Goal: Browse casually: Explore the website without a specific task or goal

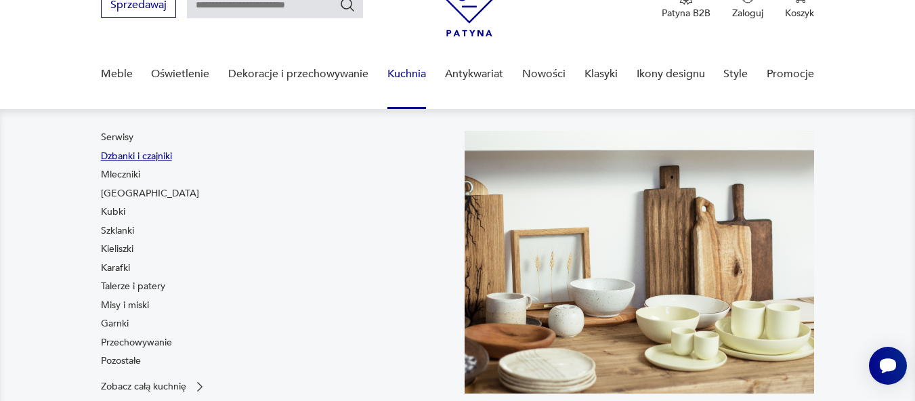
click at [135, 150] on link "Dzbanki i czajniki" at bounding box center [136, 157] width 71 height 14
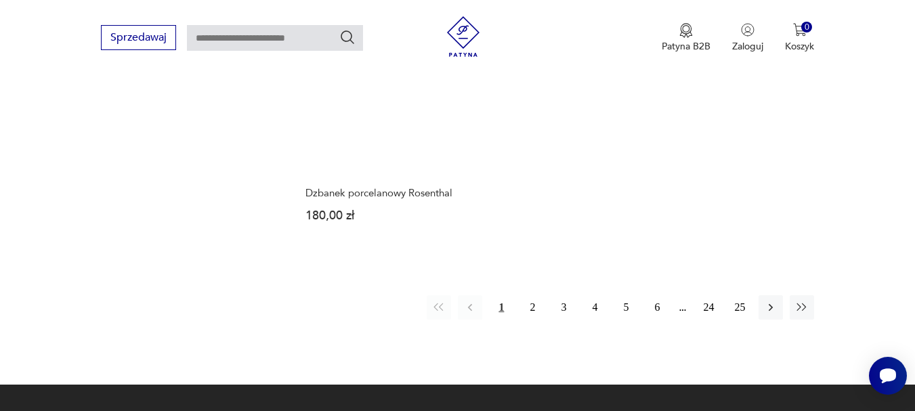
scroll to position [1983, 0]
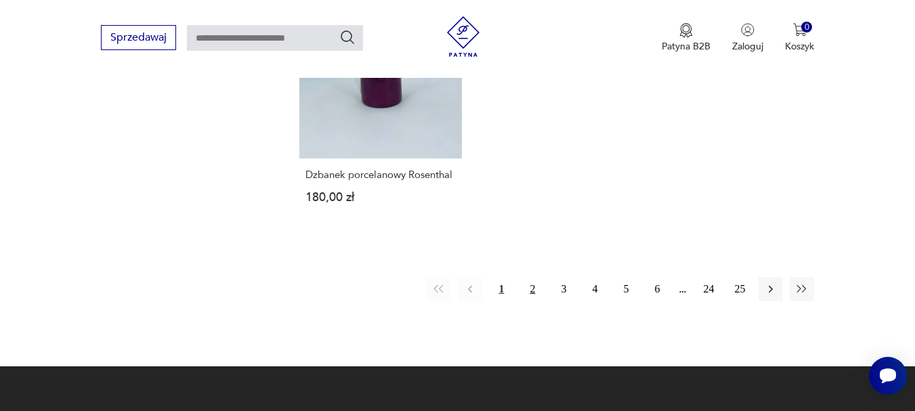
click at [531, 278] on button "2" at bounding box center [532, 289] width 24 height 24
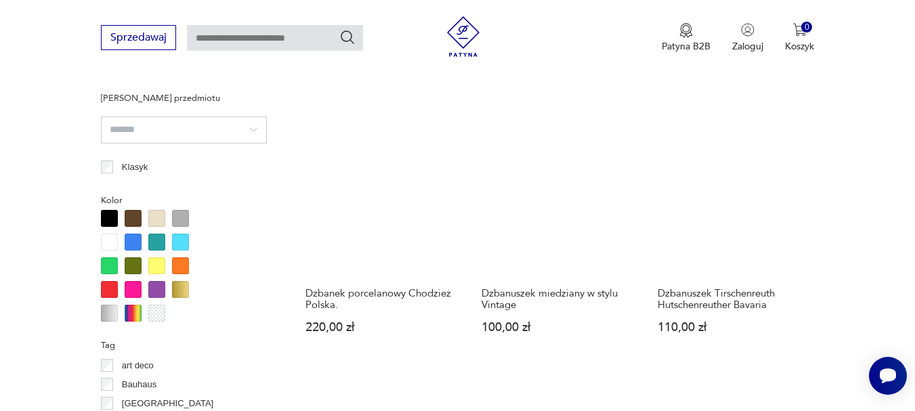
scroll to position [1037, 0]
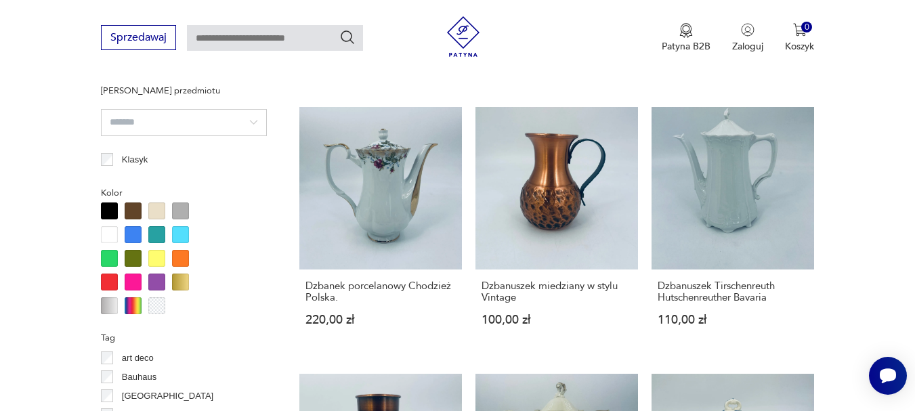
click at [135, 204] on div at bounding box center [133, 210] width 17 height 17
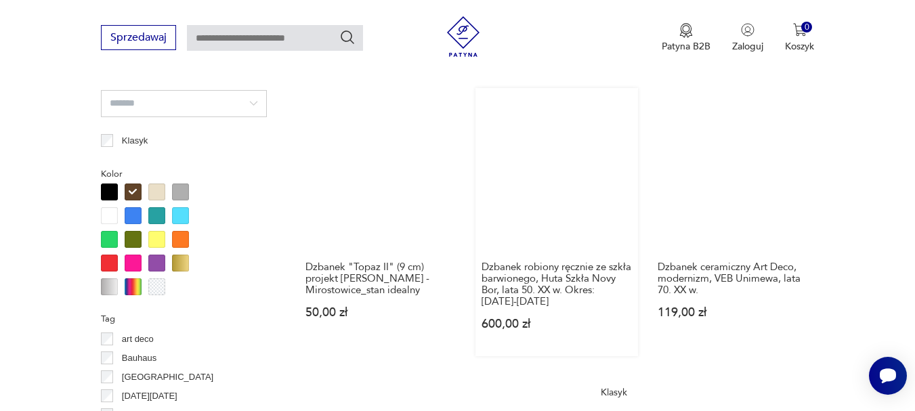
scroll to position [1037, 0]
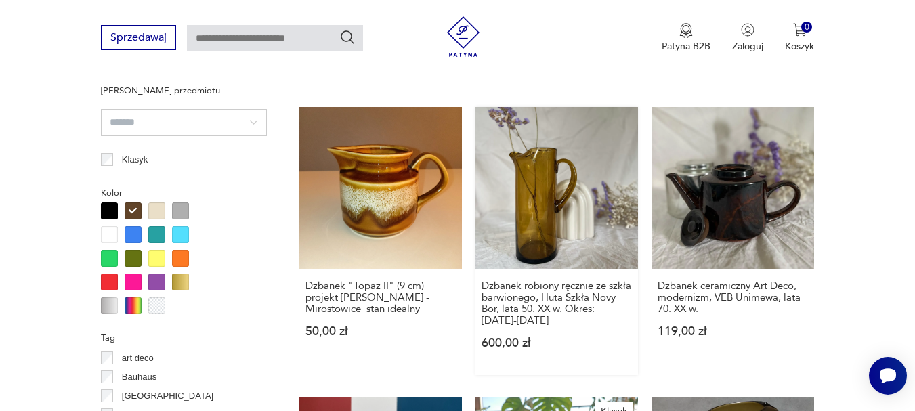
click at [580, 203] on link "Dzbanek robiony ręcznie ze szkła barwionego, Huta Szkła Novy Bor, lata 50. XX w…" at bounding box center [556, 241] width 162 height 268
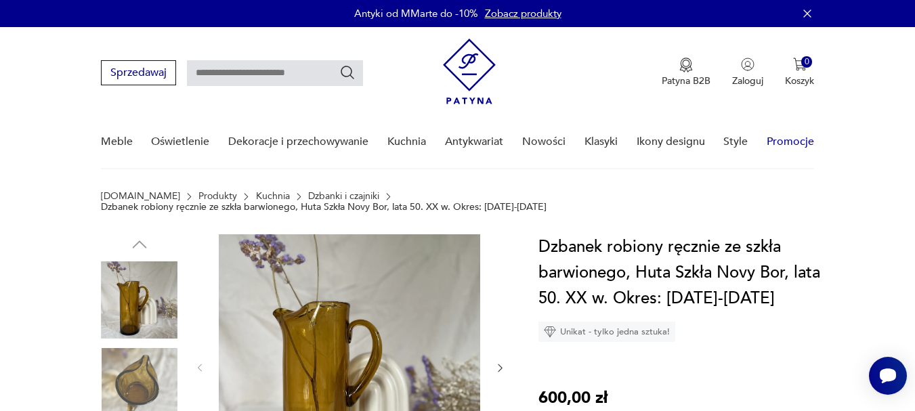
click at [782, 138] on link "Promocje" at bounding box center [789, 142] width 47 height 52
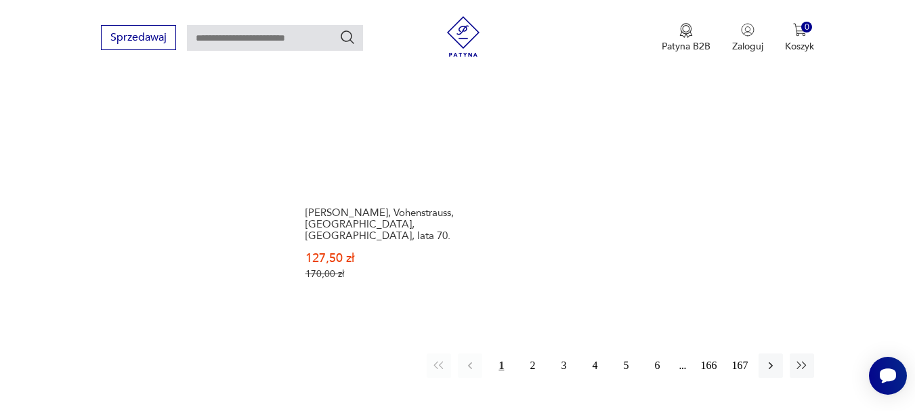
scroll to position [1936, 0]
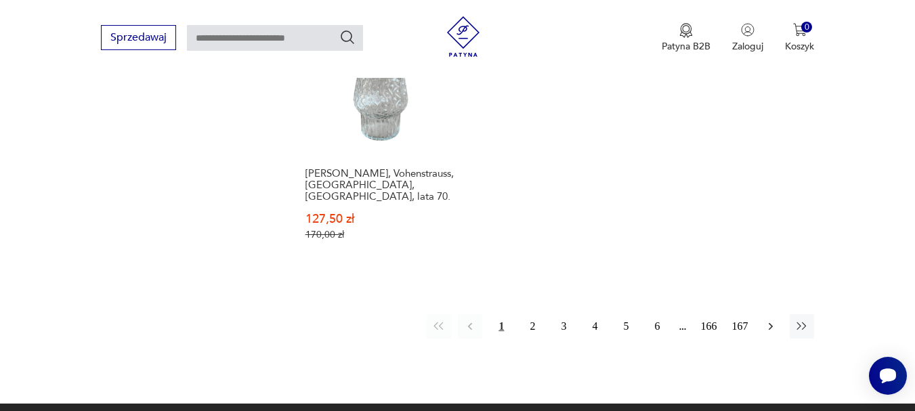
click at [765, 320] on icon "button" at bounding box center [771, 327] width 14 height 14
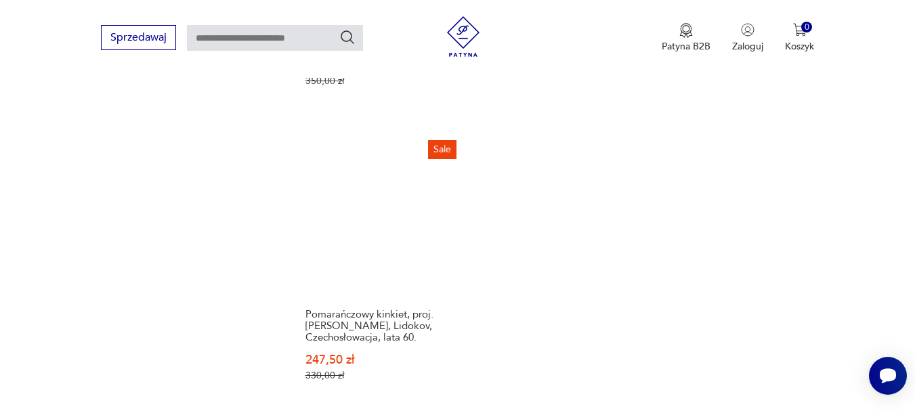
scroll to position [1868, 0]
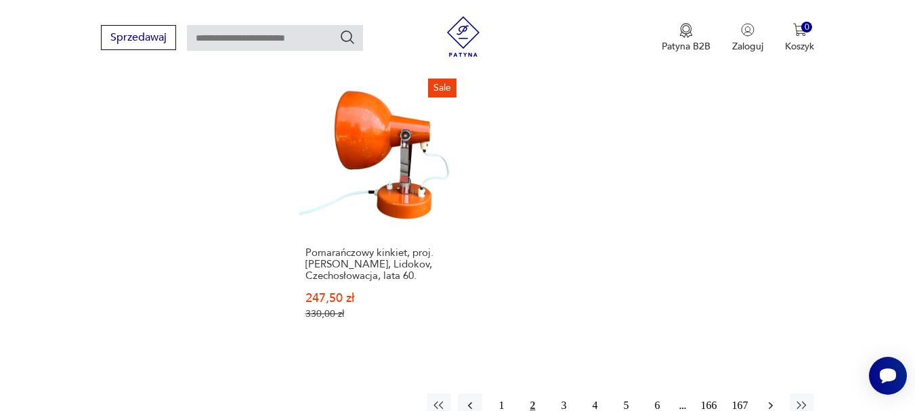
click at [771, 400] on icon "button" at bounding box center [770, 404] width 4 height 7
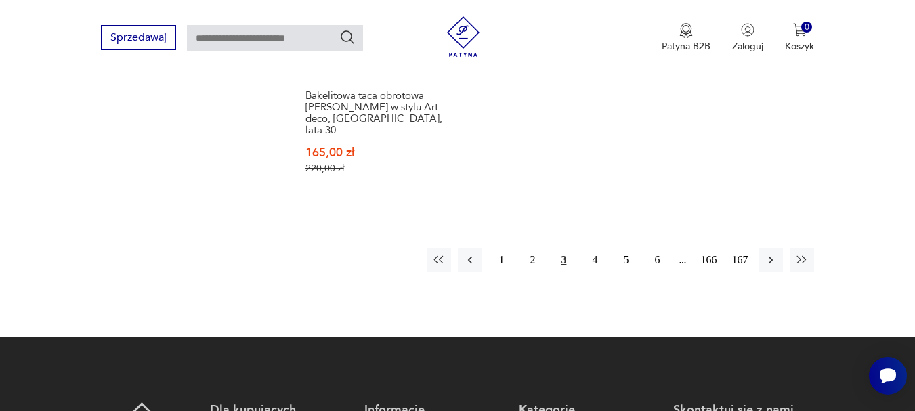
scroll to position [2003, 0]
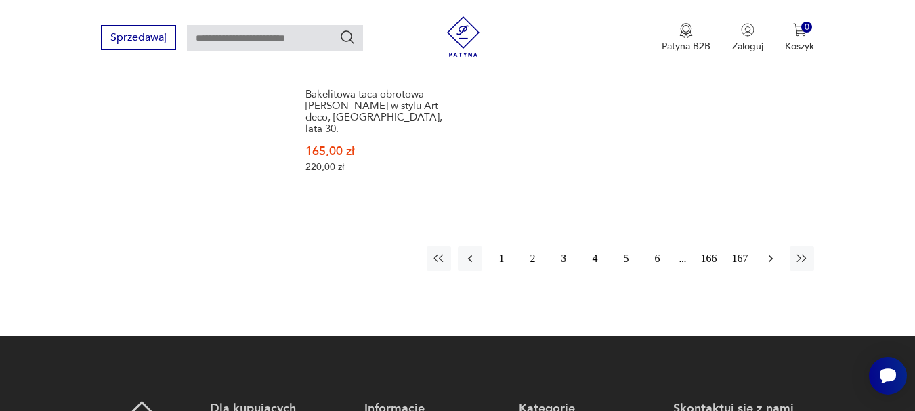
click at [774, 252] on icon "button" at bounding box center [771, 259] width 14 height 14
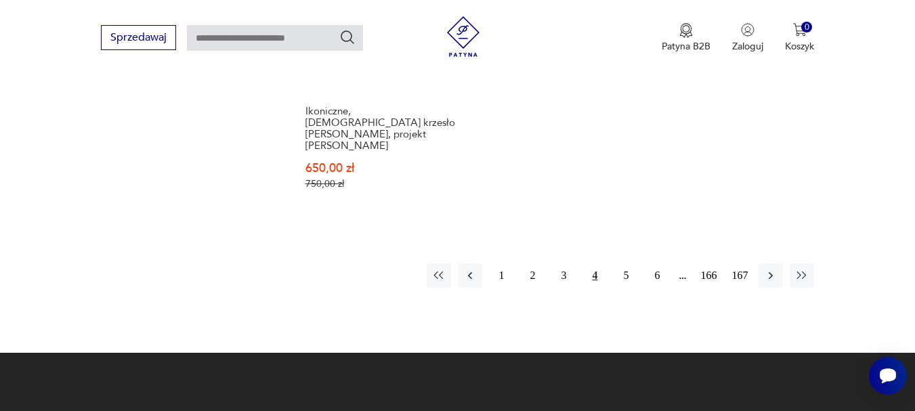
scroll to position [2003, 0]
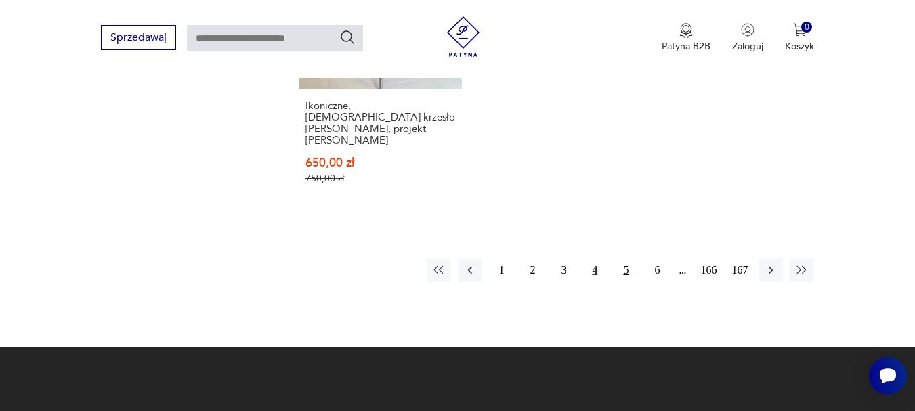
click at [624, 258] on button "5" at bounding box center [625, 270] width 24 height 24
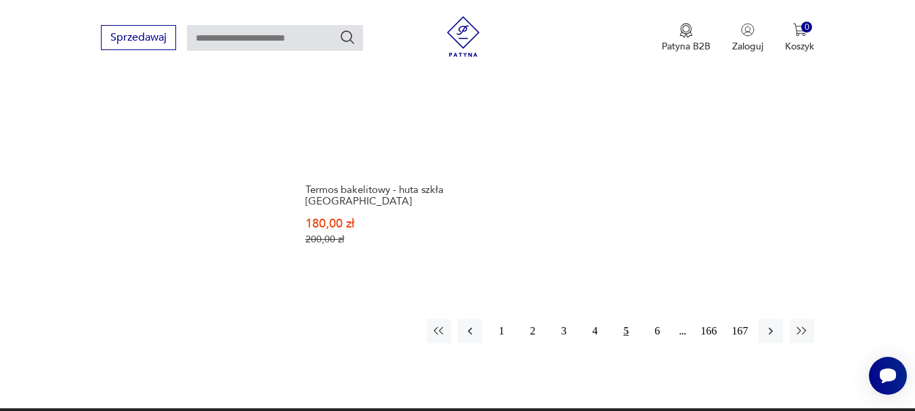
scroll to position [1936, 0]
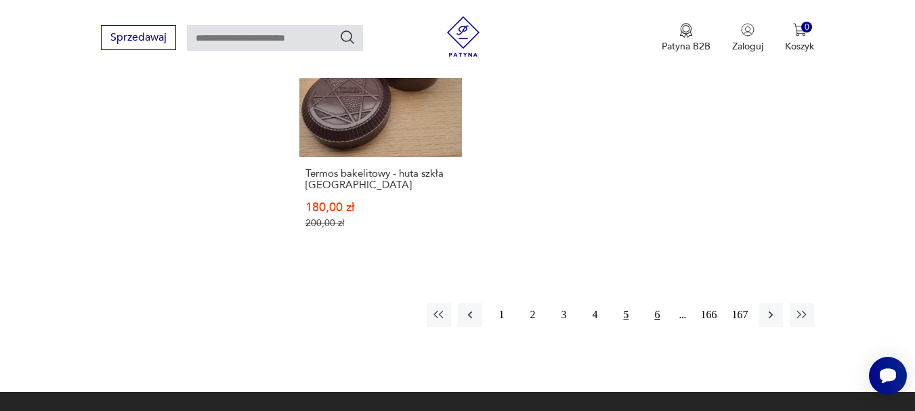
click at [655, 303] on button "6" at bounding box center [657, 315] width 24 height 24
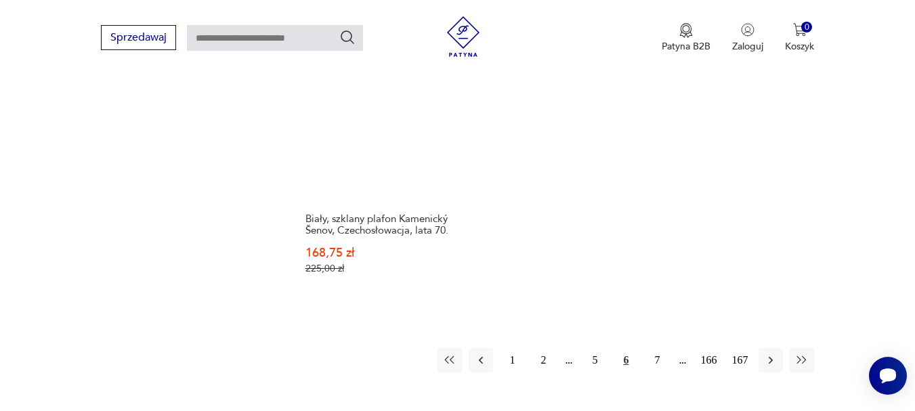
scroll to position [1868, 0]
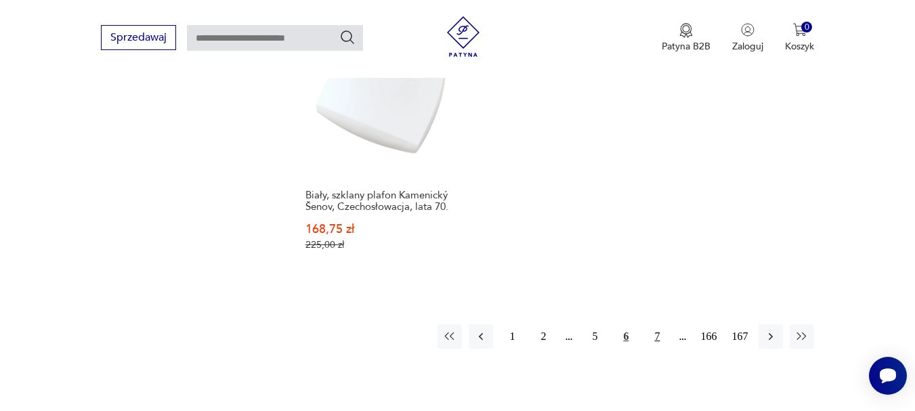
click at [657, 324] on button "7" at bounding box center [657, 336] width 24 height 24
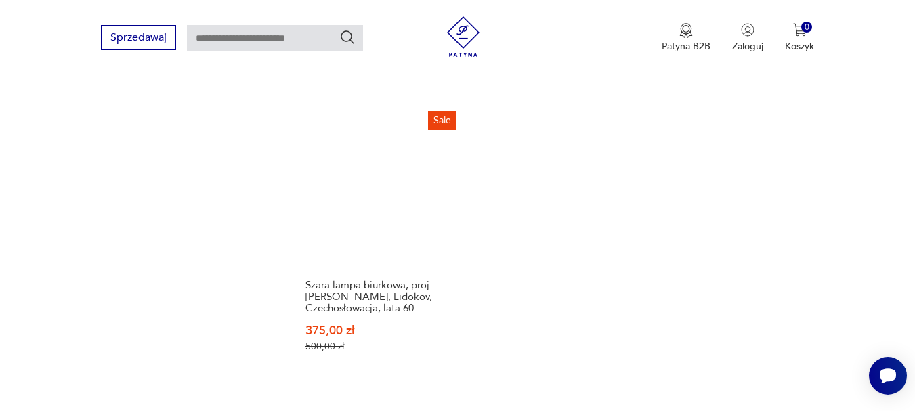
scroll to position [1868, 0]
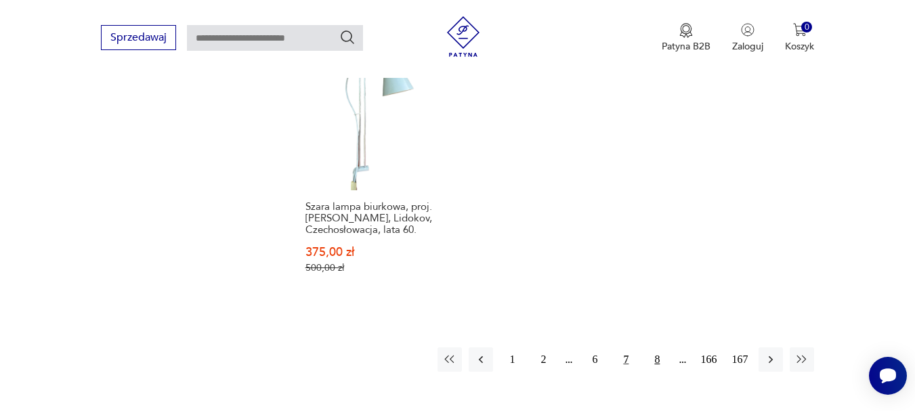
click at [657, 347] on button "8" at bounding box center [657, 359] width 24 height 24
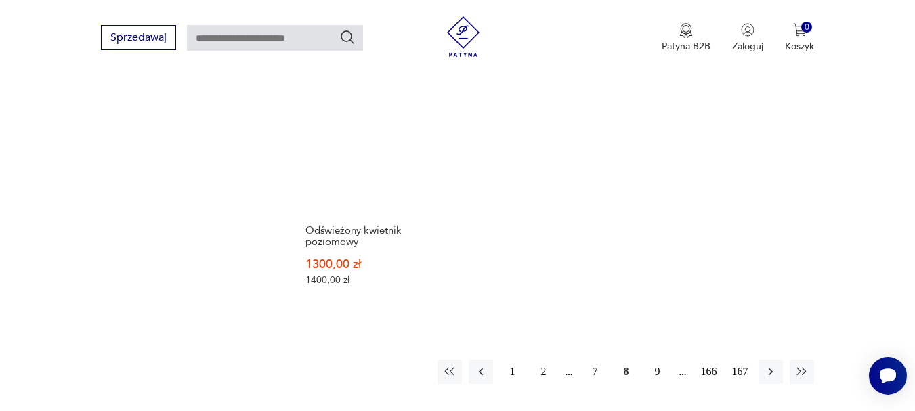
scroll to position [1868, 0]
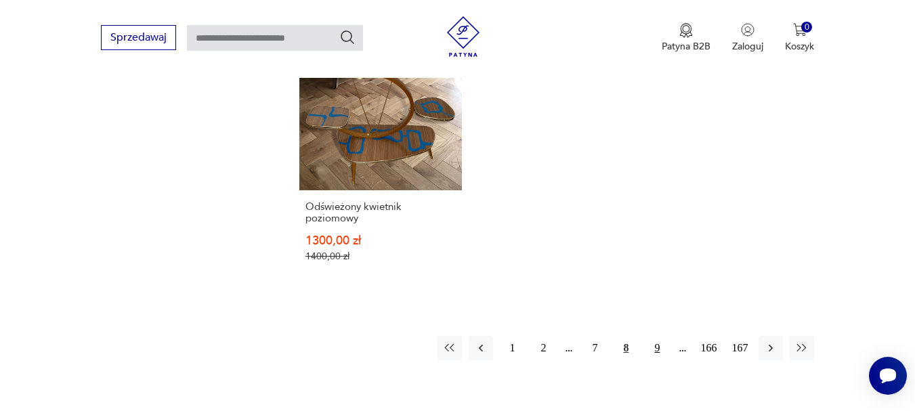
click at [655, 336] on button "9" at bounding box center [657, 348] width 24 height 24
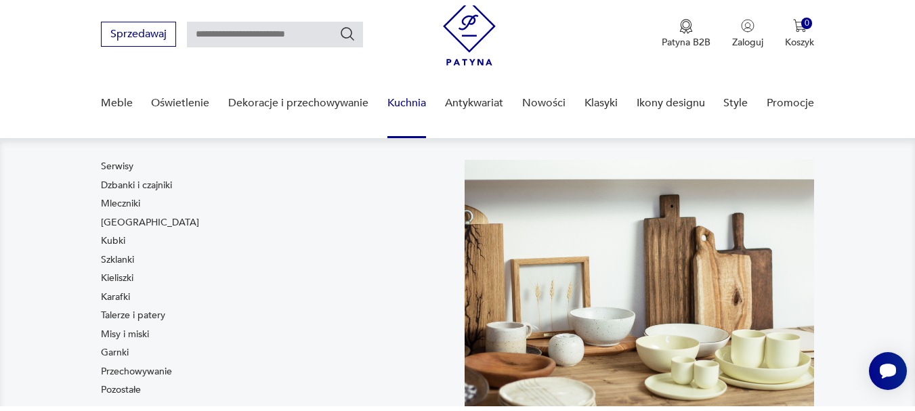
scroll to position [68, 0]
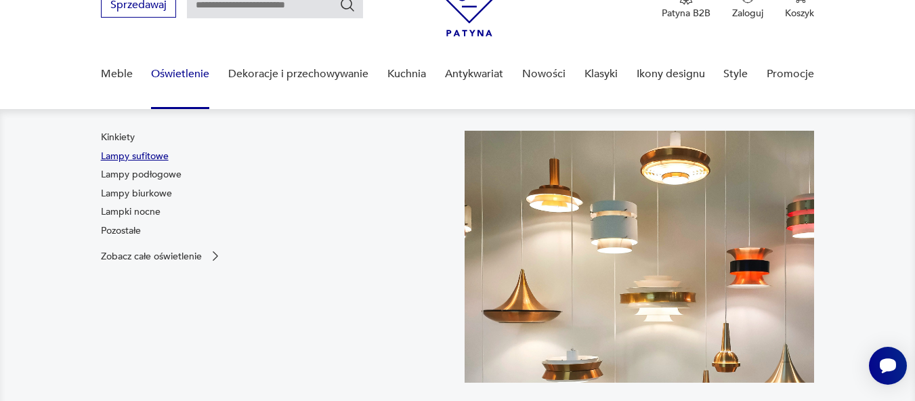
click at [139, 151] on link "Lampy sufitowe" at bounding box center [135, 157] width 68 height 14
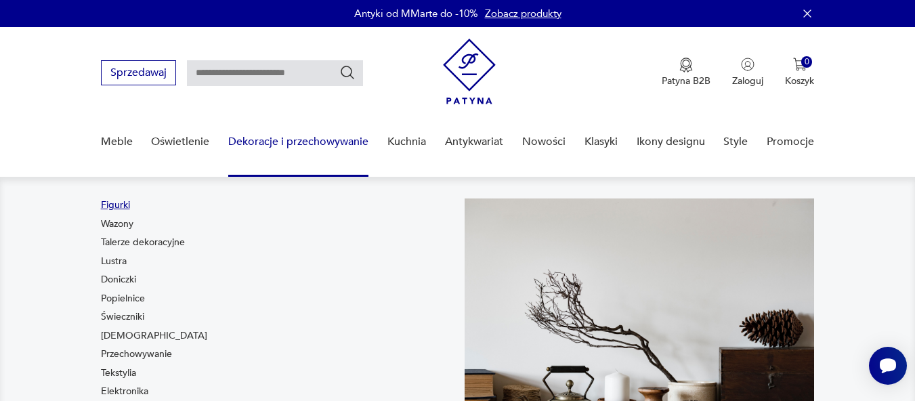
click at [125, 202] on link "Figurki" at bounding box center [115, 205] width 29 height 14
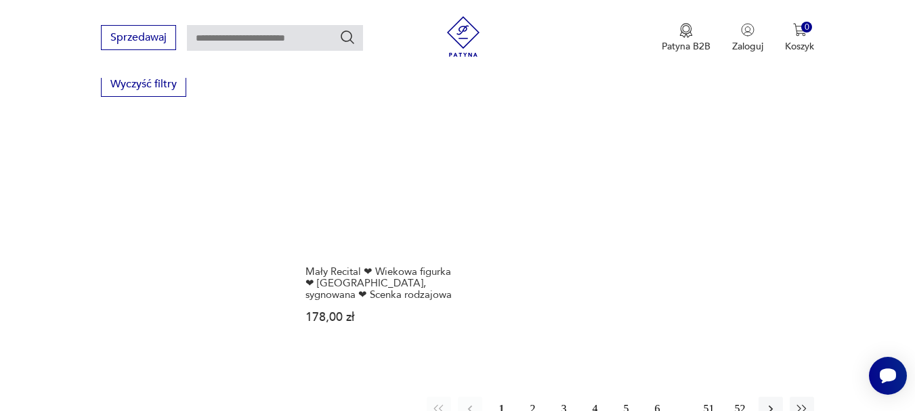
scroll to position [1984, 0]
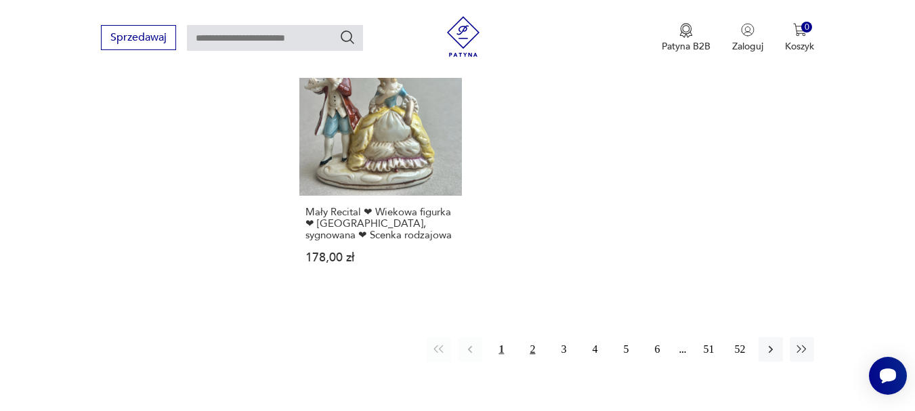
click at [532, 339] on button "2" at bounding box center [532, 349] width 24 height 24
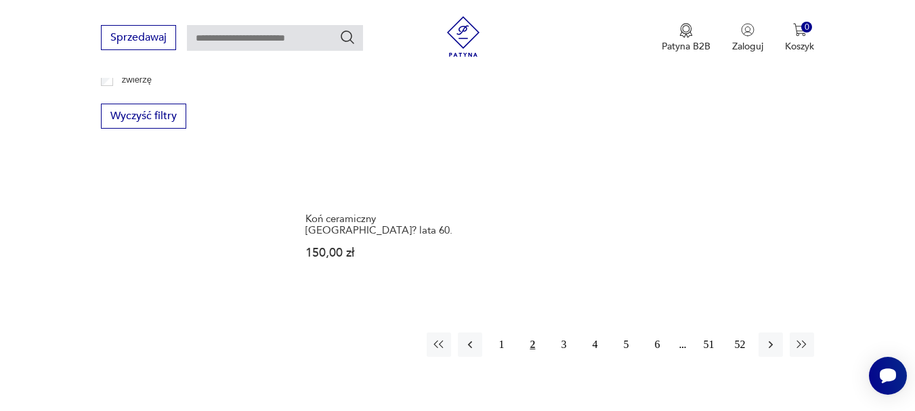
scroll to position [1917, 0]
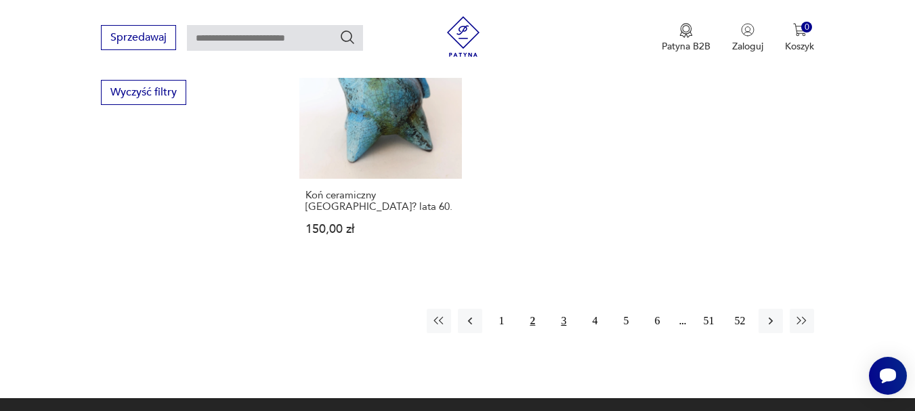
click at [563, 311] on button "3" at bounding box center [563, 321] width 24 height 24
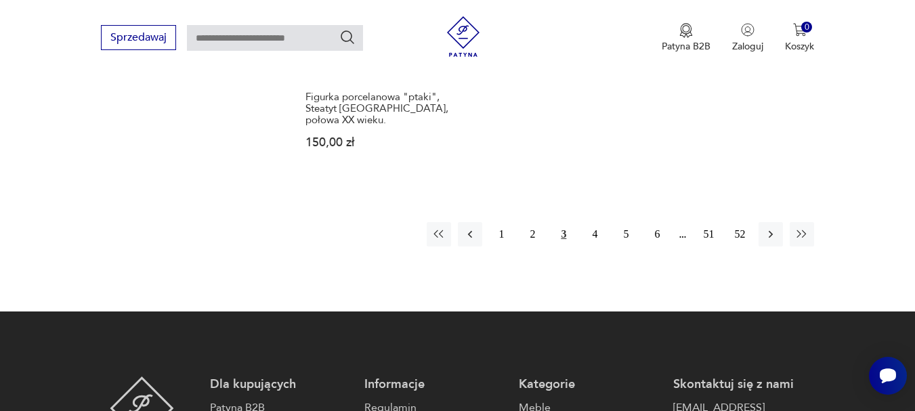
scroll to position [2120, 0]
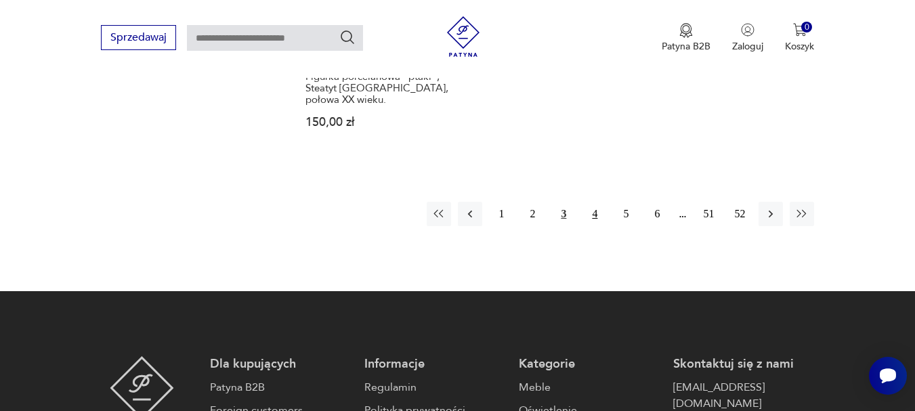
click at [594, 204] on button "4" at bounding box center [594, 214] width 24 height 24
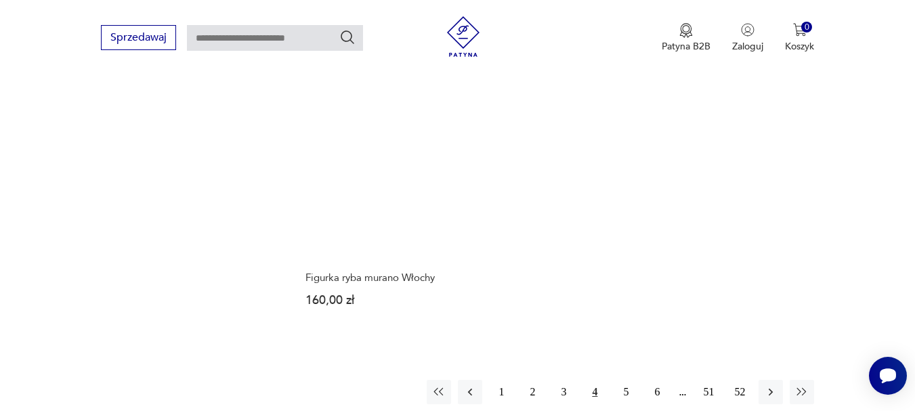
scroll to position [1984, 0]
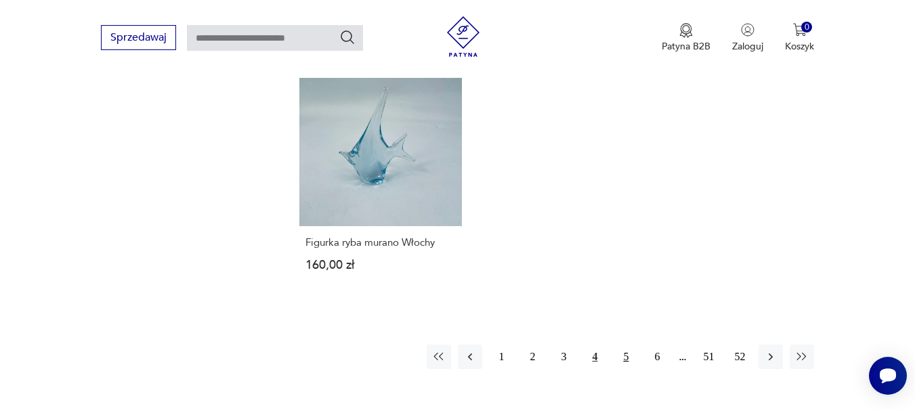
click at [625, 345] on button "5" at bounding box center [625, 357] width 24 height 24
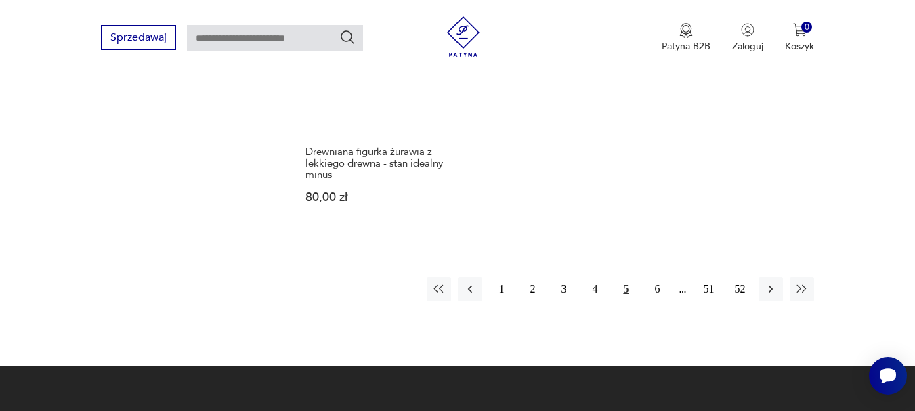
scroll to position [2052, 0]
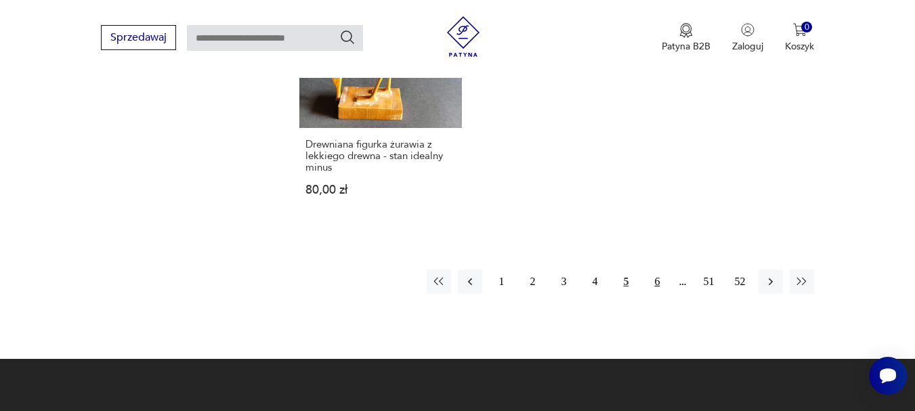
click at [655, 270] on button "6" at bounding box center [657, 281] width 24 height 24
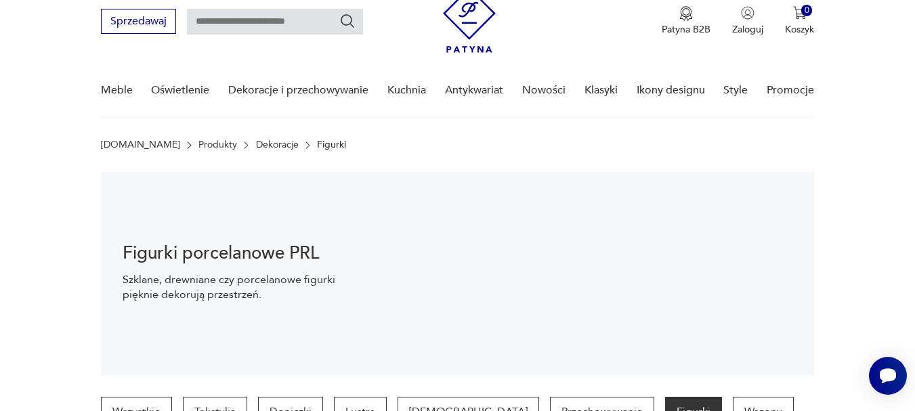
scroll to position [21, 0]
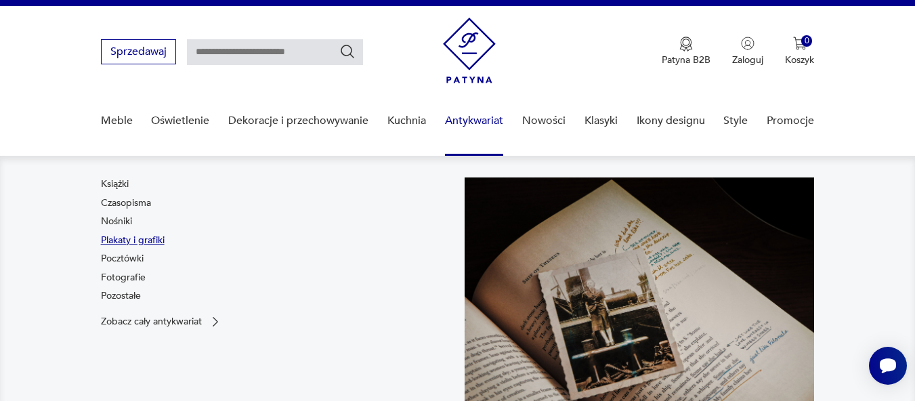
click at [156, 241] on link "Plakaty i grafiki" at bounding box center [133, 241] width 64 height 14
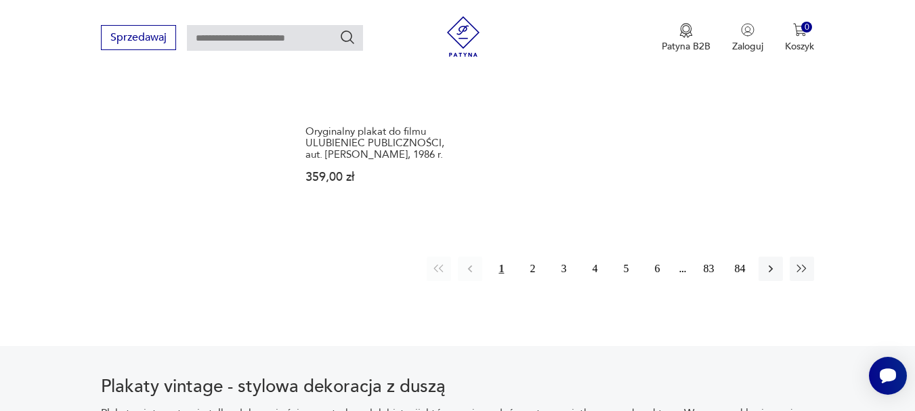
scroll to position [1984, 0]
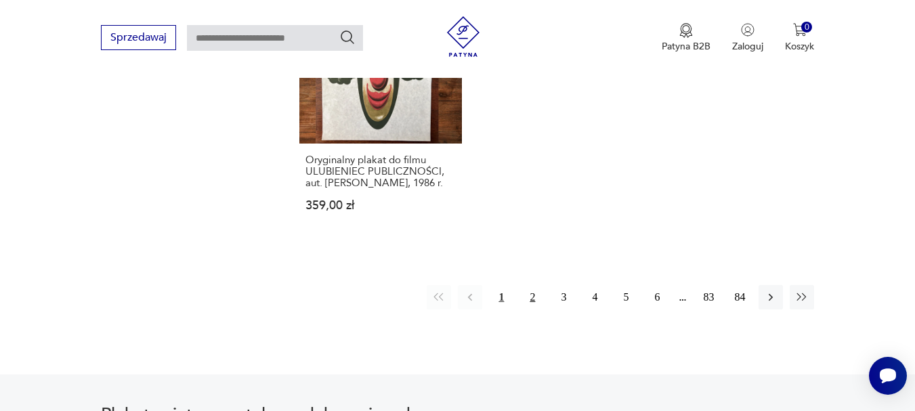
click at [530, 296] on button "2" at bounding box center [532, 297] width 24 height 24
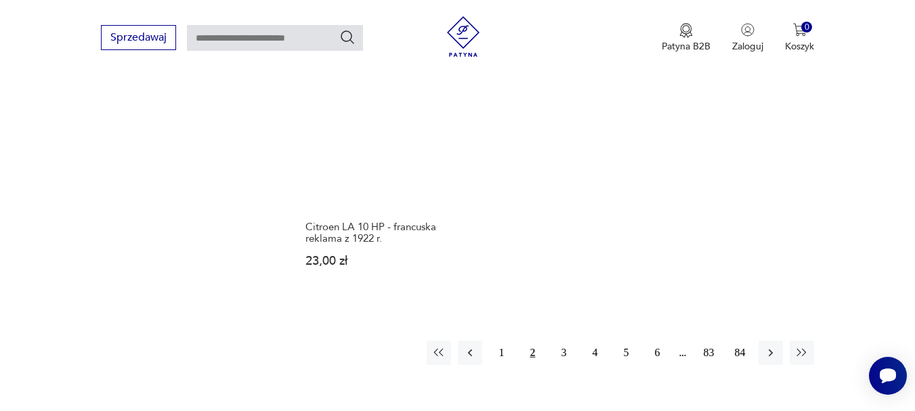
scroll to position [1944, 0]
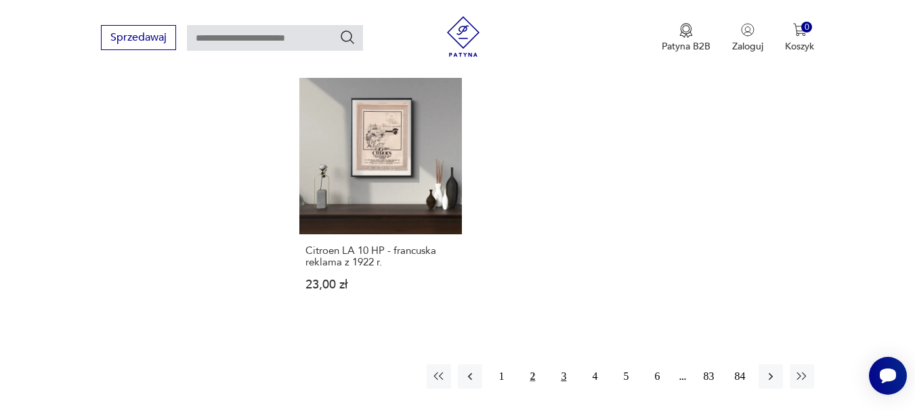
click at [567, 364] on button "3" at bounding box center [563, 376] width 24 height 24
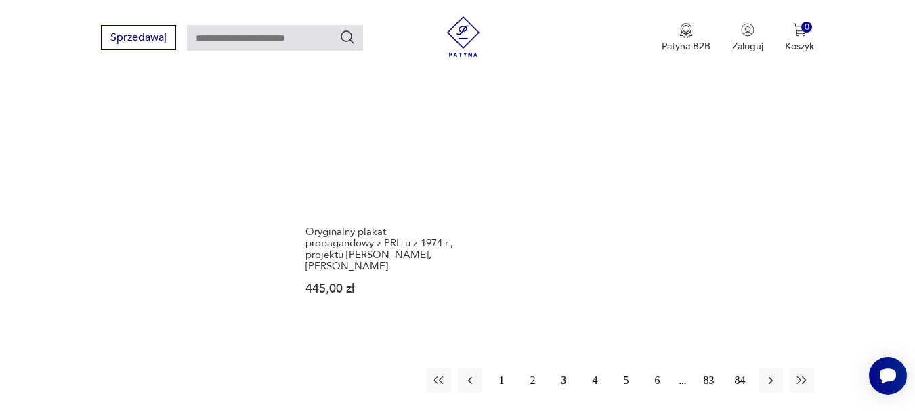
scroll to position [1944, 0]
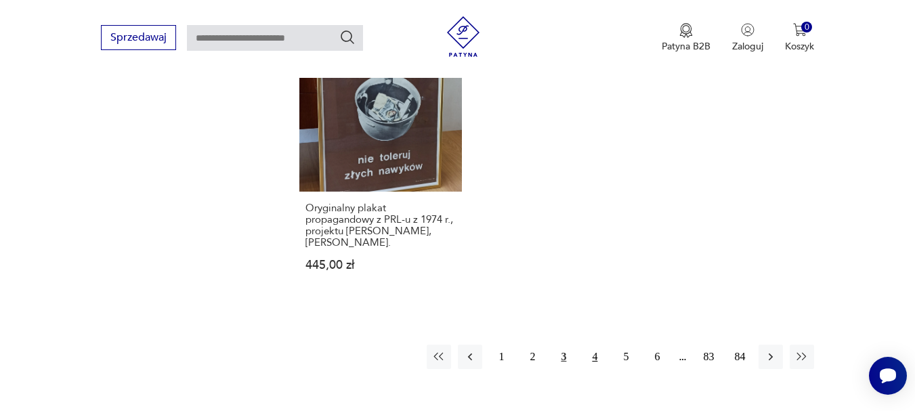
click at [588, 356] on button "4" at bounding box center [594, 357] width 24 height 24
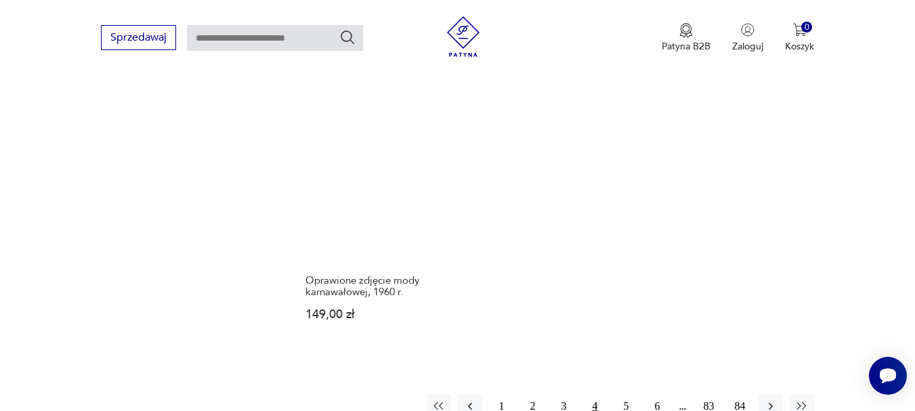
scroll to position [1944, 0]
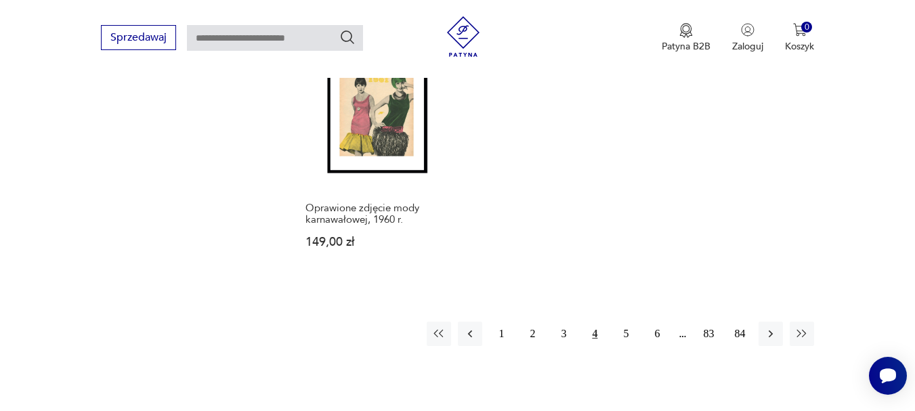
drag, startPoint x: 627, startPoint y: 345, endPoint x: 617, endPoint y: 361, distance: 18.2
click at [626, 345] on button "5" at bounding box center [625, 334] width 24 height 24
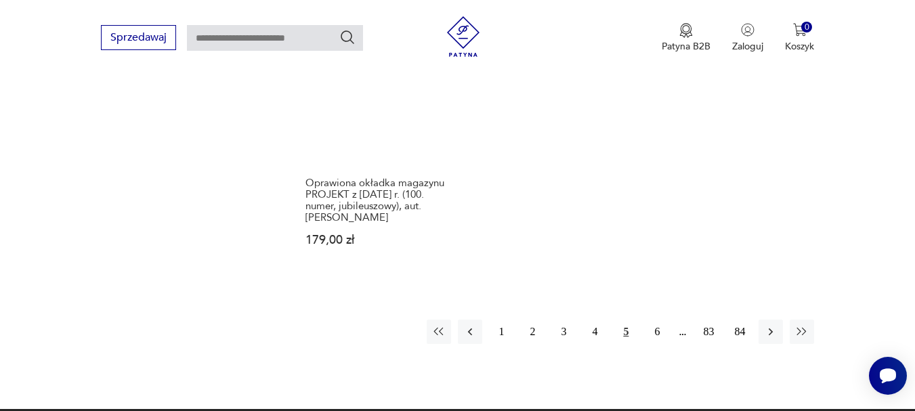
scroll to position [2079, 0]
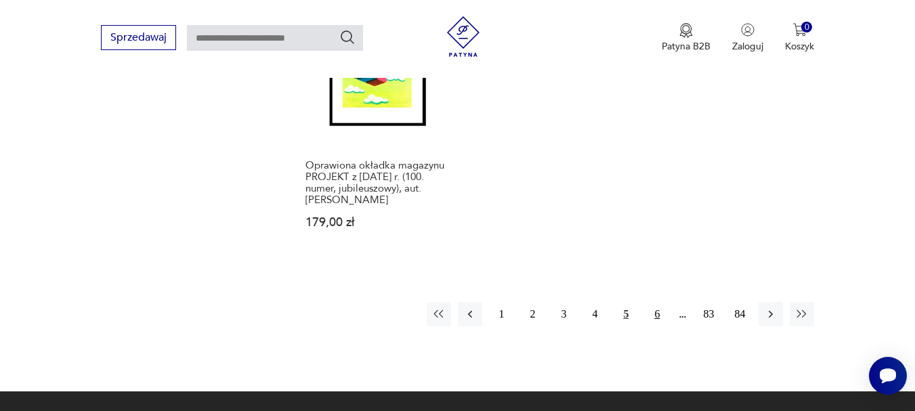
click at [655, 302] on button "6" at bounding box center [657, 314] width 24 height 24
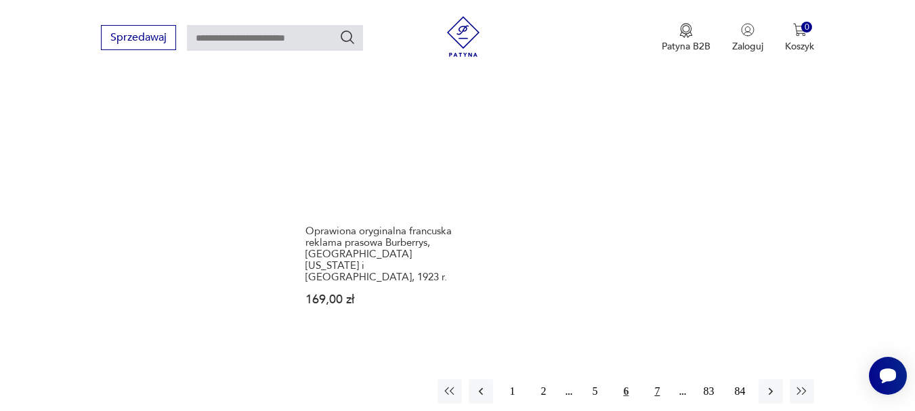
scroll to position [2011, 0]
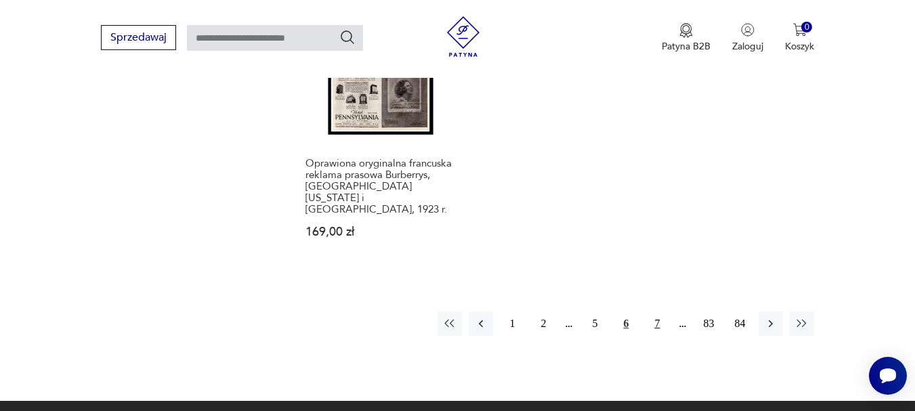
click at [655, 313] on button "7" at bounding box center [657, 323] width 24 height 24
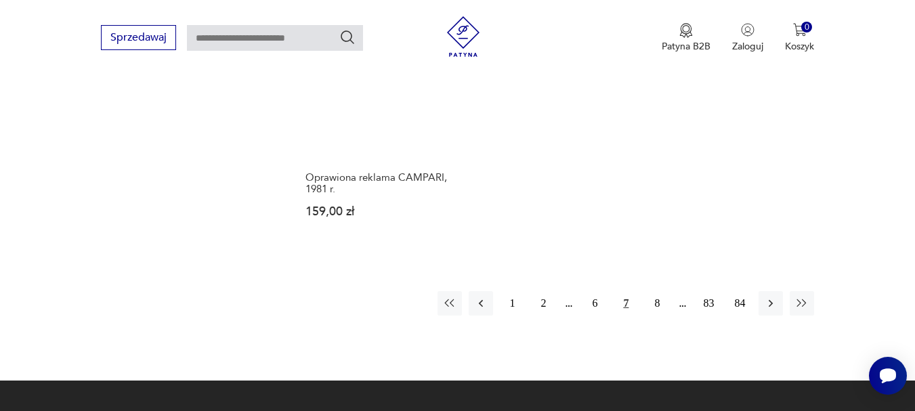
scroll to position [2011, 0]
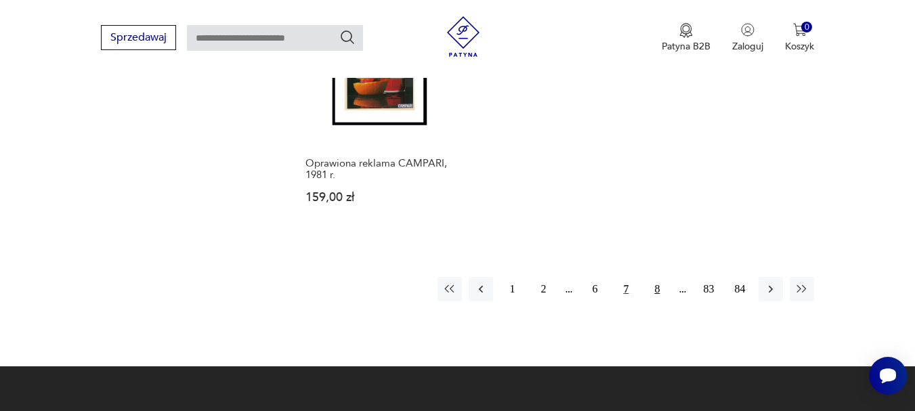
click at [657, 284] on button "8" at bounding box center [657, 289] width 24 height 24
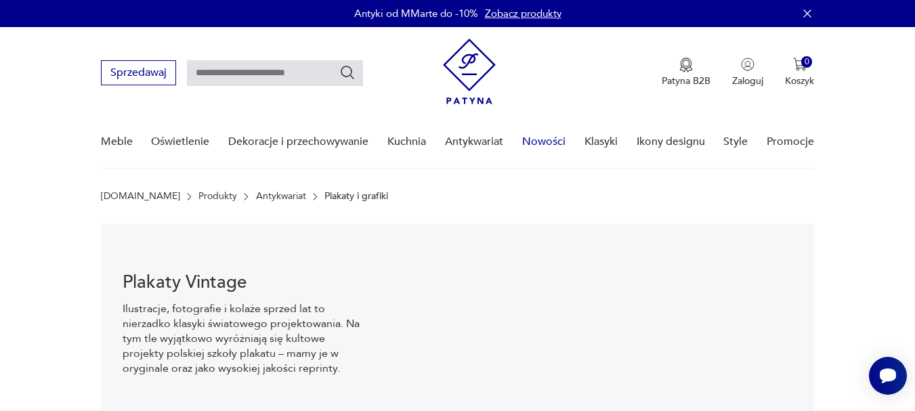
click at [546, 144] on link "Nowości" at bounding box center [543, 142] width 43 height 52
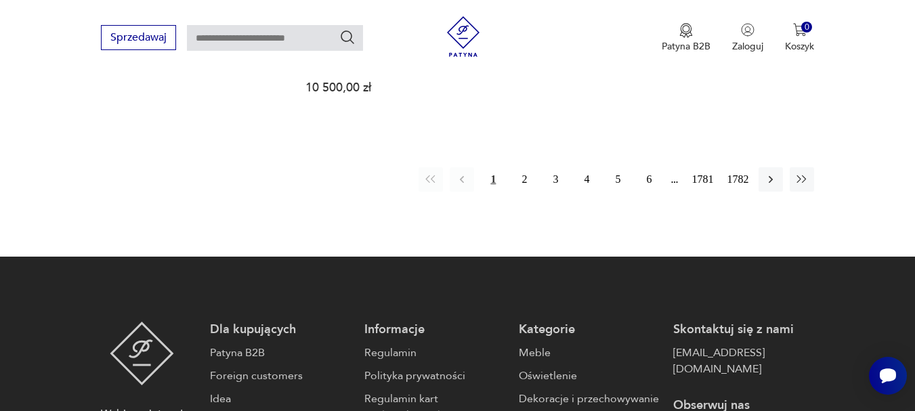
scroll to position [1936, 0]
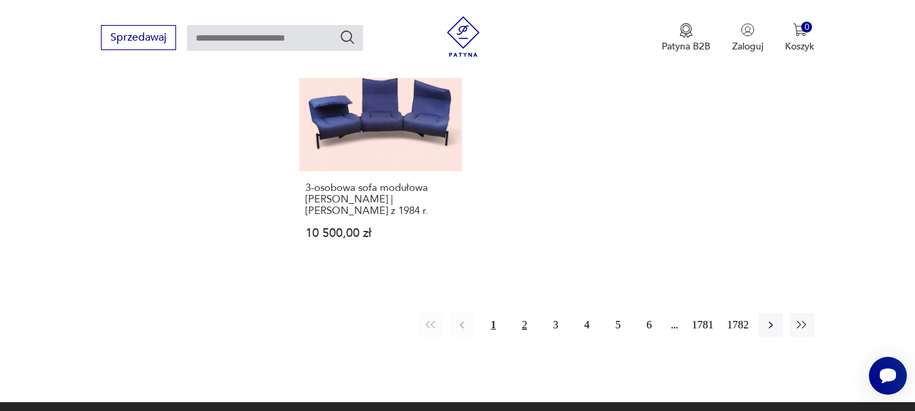
click at [523, 313] on button "2" at bounding box center [524, 325] width 24 height 24
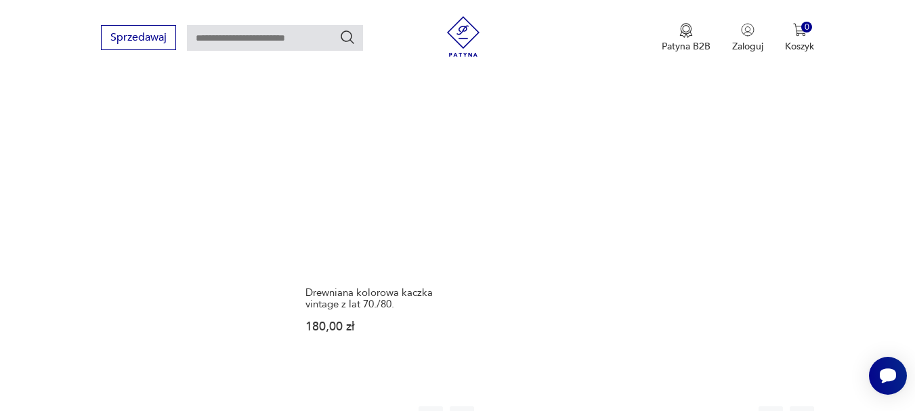
scroll to position [1733, 0]
